Goal: Task Accomplishment & Management: Manage account settings

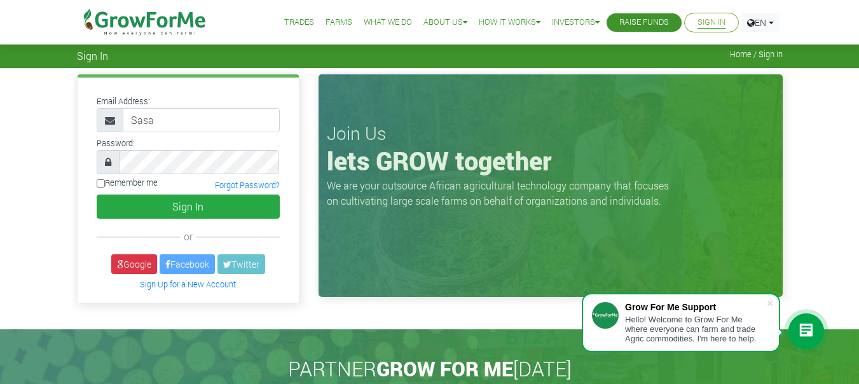
type input "sasante620@gmail.com"
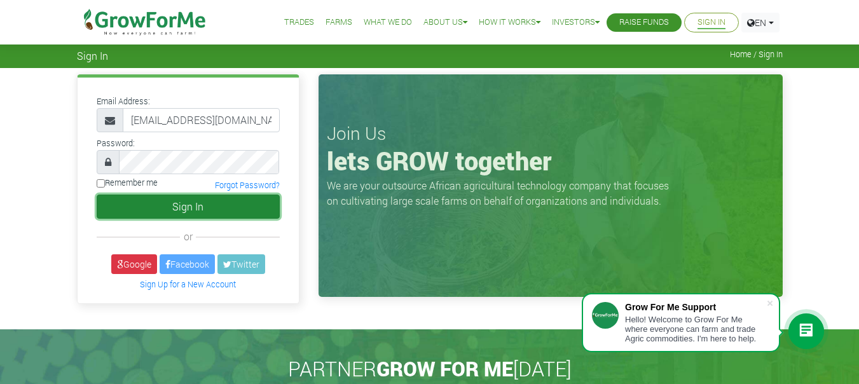
click at [189, 206] on button "Sign In" at bounding box center [188, 207] width 183 height 24
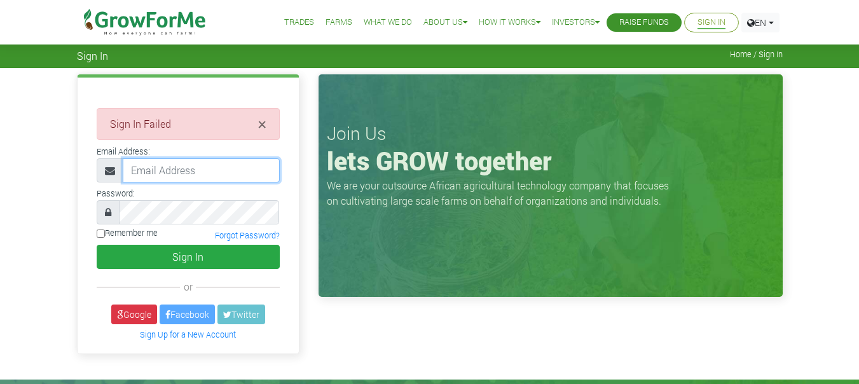
click at [179, 170] on input "email" at bounding box center [201, 170] width 157 height 24
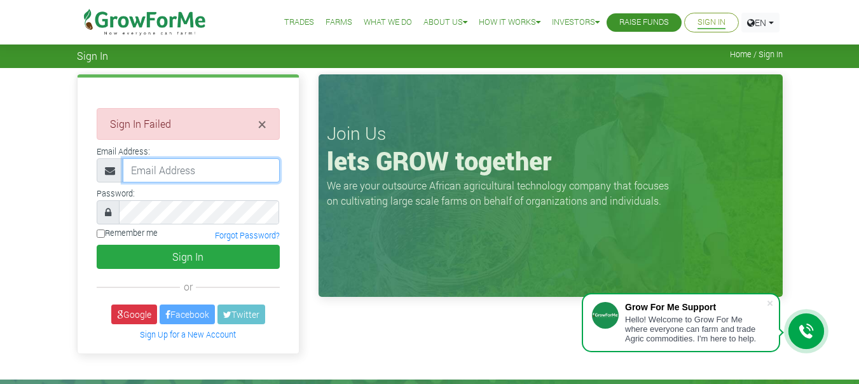
type input "sasante620@gmail.com"
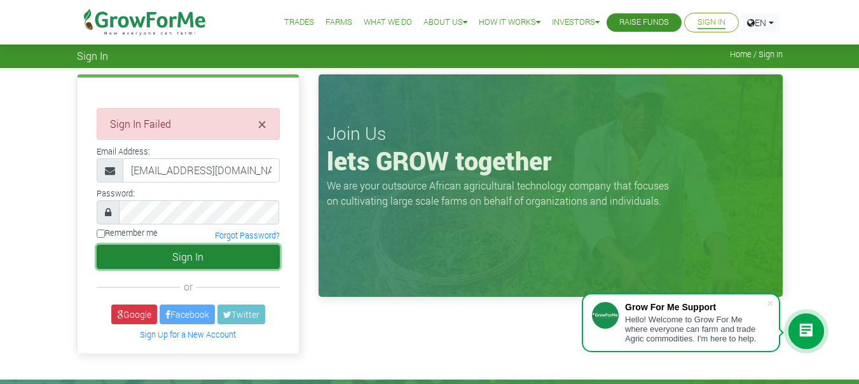
click at [196, 259] on button "Sign In" at bounding box center [188, 257] width 183 height 24
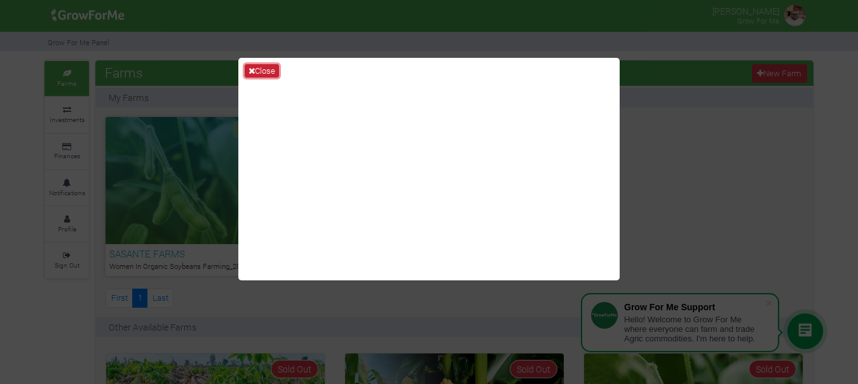
click at [268, 69] on button "Close" at bounding box center [262, 71] width 34 height 14
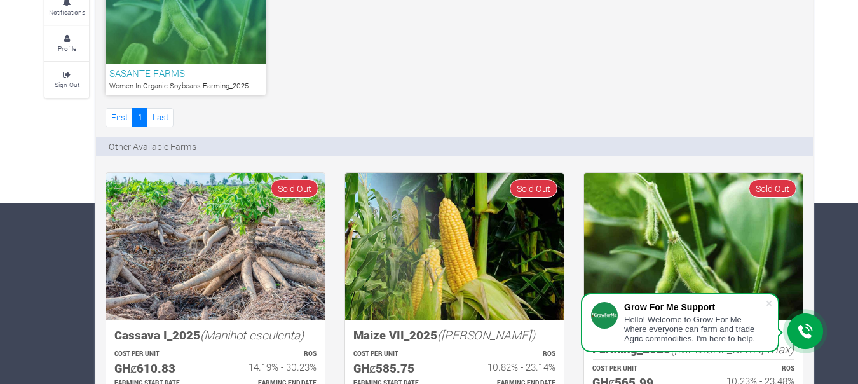
scroll to position [191, 0]
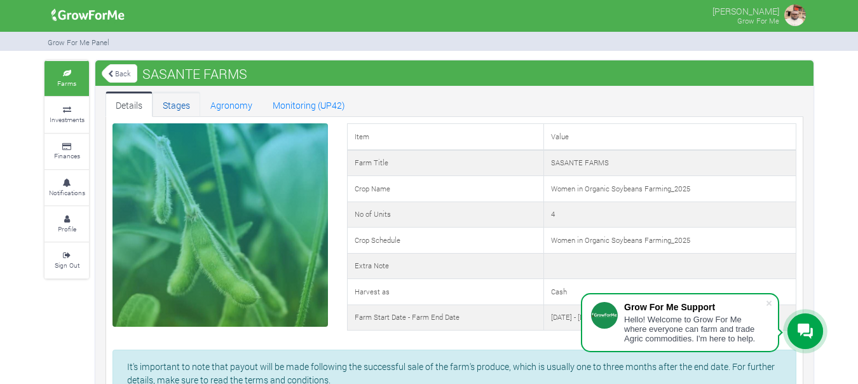
click at [181, 104] on link "Stages" at bounding box center [177, 104] width 48 height 25
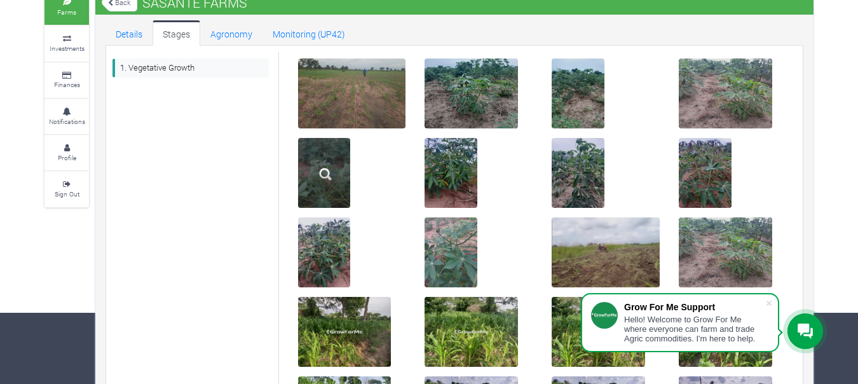
scroll to position [67, 0]
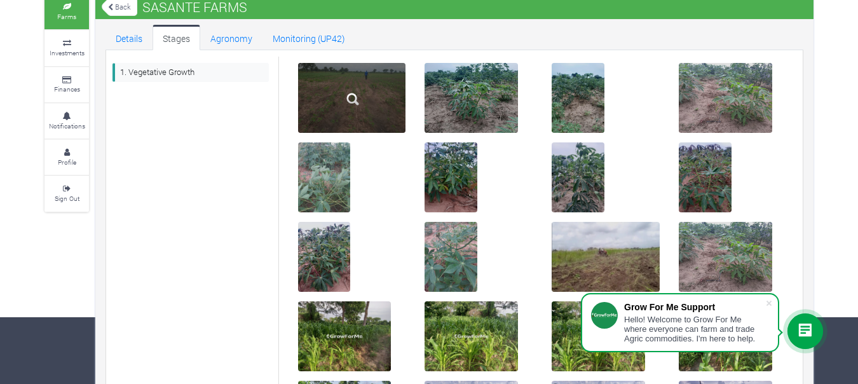
click at [351, 90] on img at bounding box center [352, 99] width 41 height 41
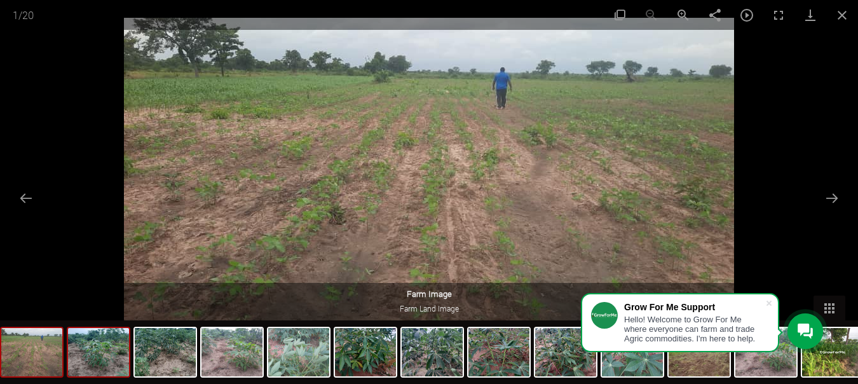
click at [96, 362] on img at bounding box center [98, 352] width 61 height 48
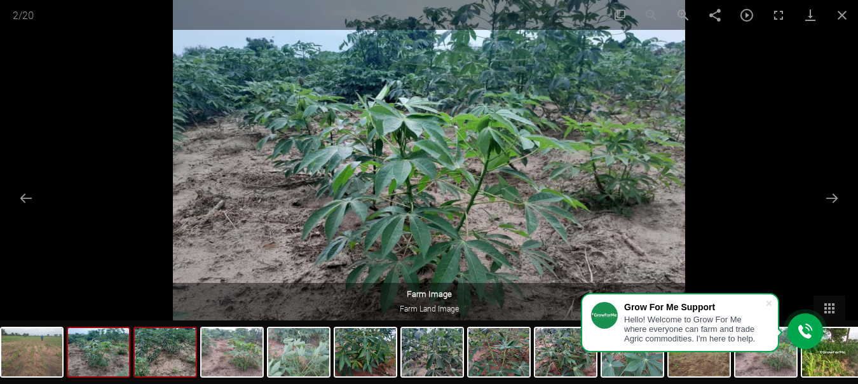
click at [162, 369] on img at bounding box center [165, 352] width 61 height 48
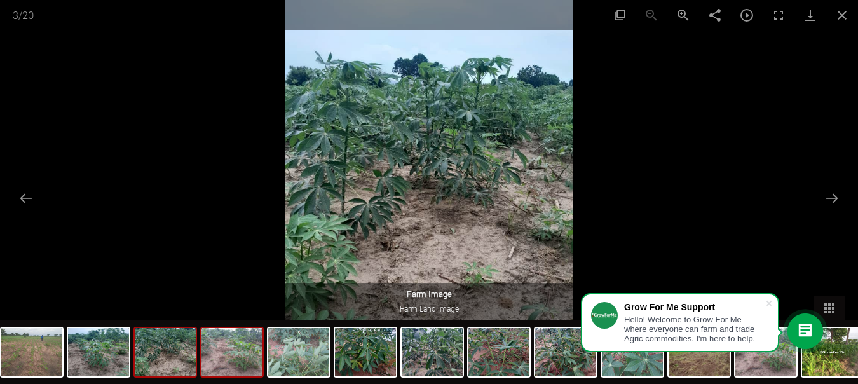
click at [235, 374] on img at bounding box center [232, 352] width 61 height 48
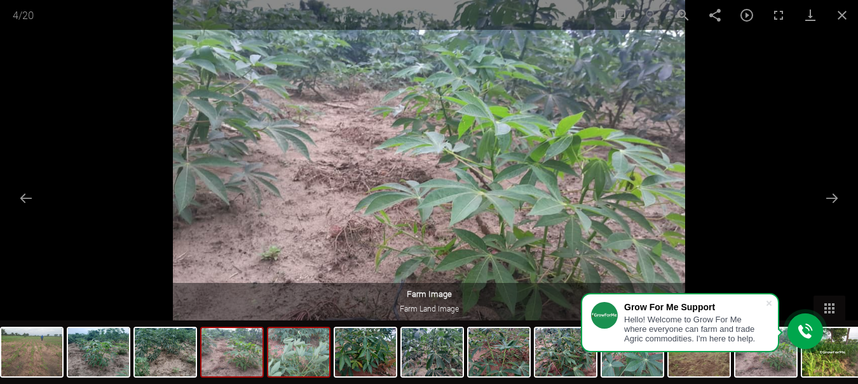
click at [277, 369] on img at bounding box center [298, 352] width 61 height 48
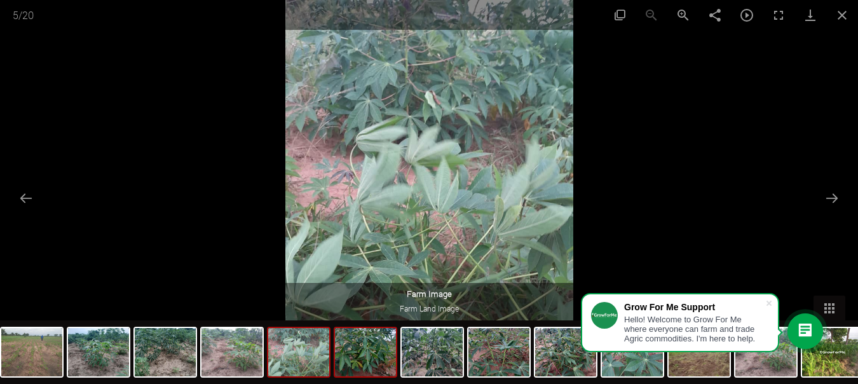
click at [348, 366] on img at bounding box center [365, 352] width 61 height 48
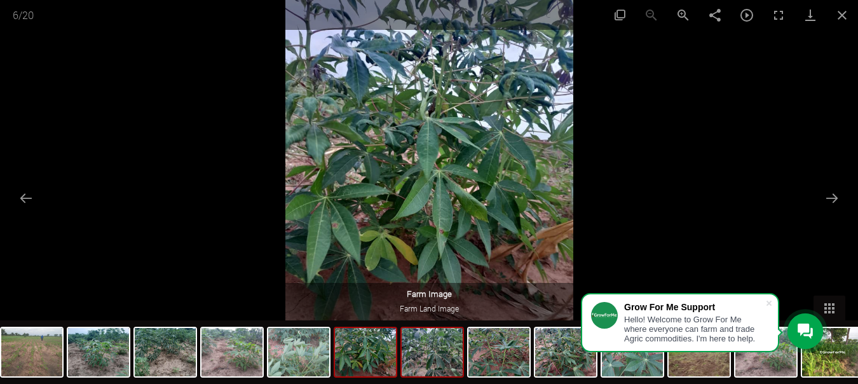
click at [421, 362] on img at bounding box center [432, 352] width 61 height 48
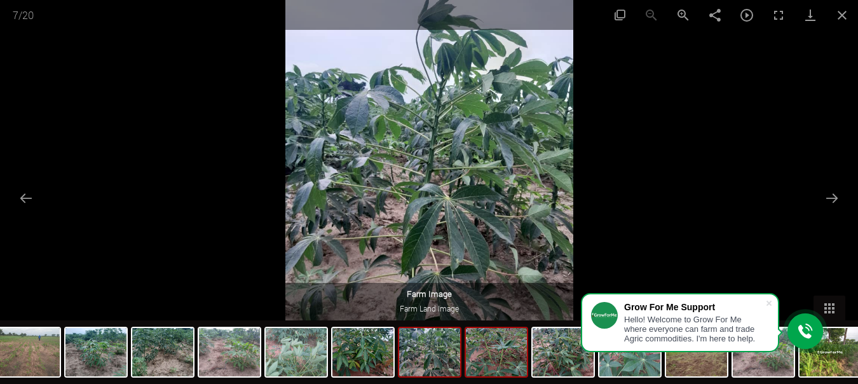
click at [486, 367] on img at bounding box center [496, 352] width 61 height 48
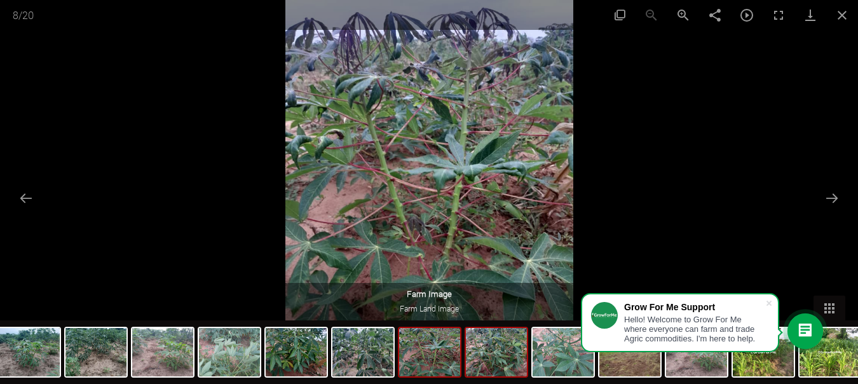
click at [495, 368] on img at bounding box center [496, 352] width 61 height 48
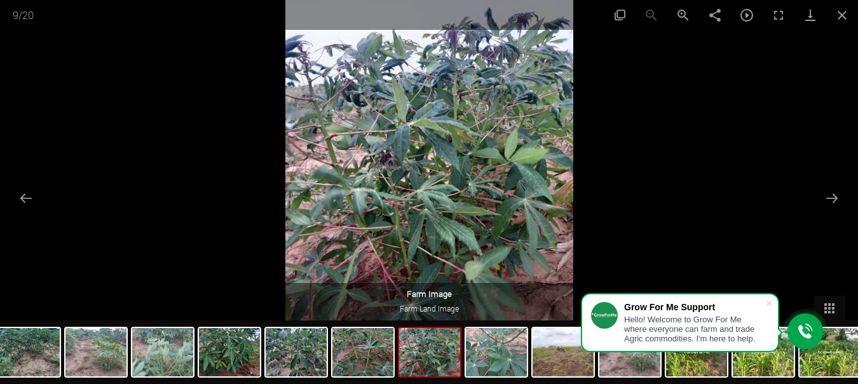
click at [495, 368] on img at bounding box center [496, 352] width 61 height 48
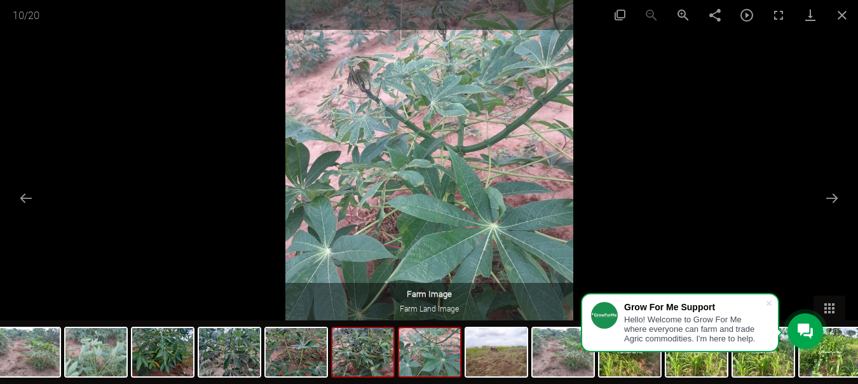
click at [495, 368] on img at bounding box center [496, 352] width 61 height 48
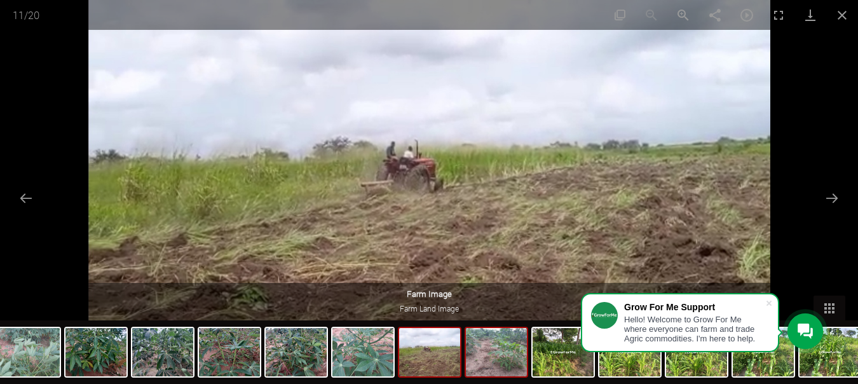
click at [482, 369] on img at bounding box center [496, 352] width 61 height 48
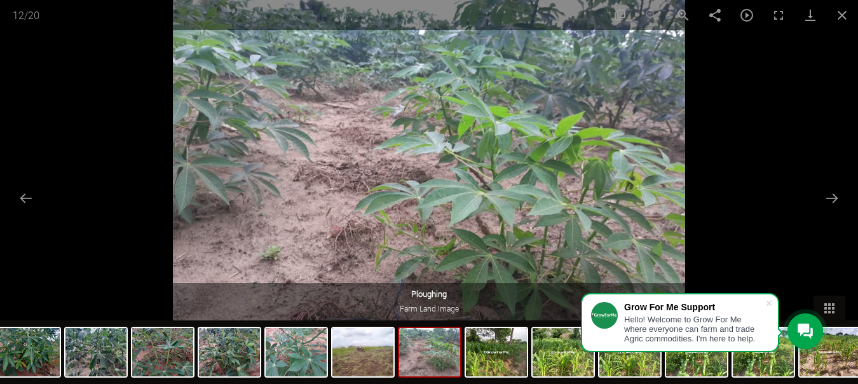
click at [482, 369] on img at bounding box center [496, 352] width 61 height 48
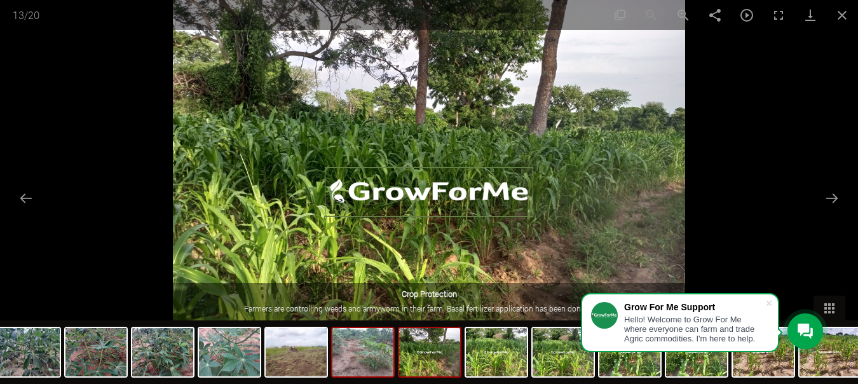
click at [482, 369] on img at bounding box center [496, 352] width 61 height 48
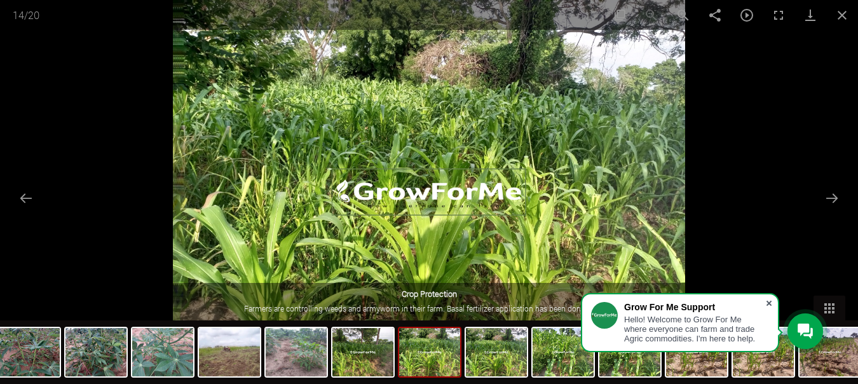
click at [767, 303] on span at bounding box center [769, 303] width 13 height 13
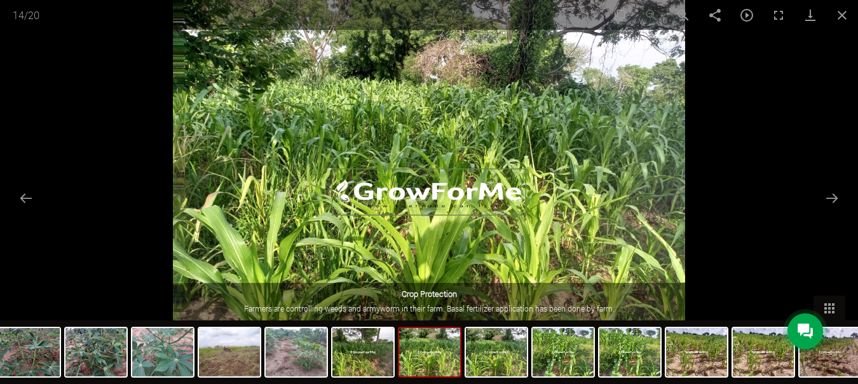
click at [414, 359] on img at bounding box center [429, 352] width 61 height 48
click at [475, 350] on img at bounding box center [496, 352] width 61 height 48
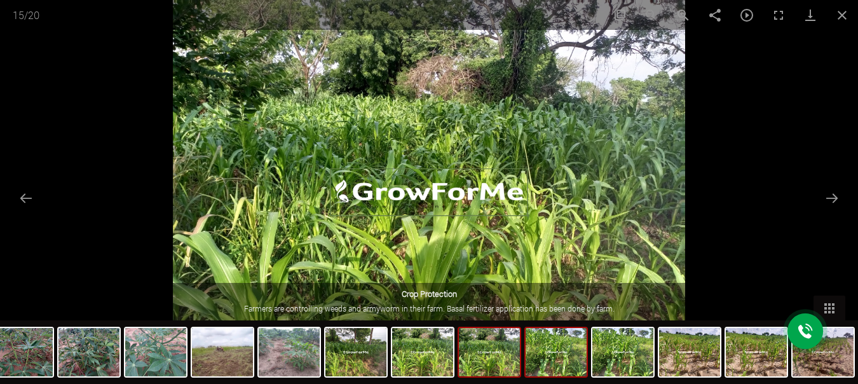
click at [551, 362] on img at bounding box center [556, 352] width 61 height 48
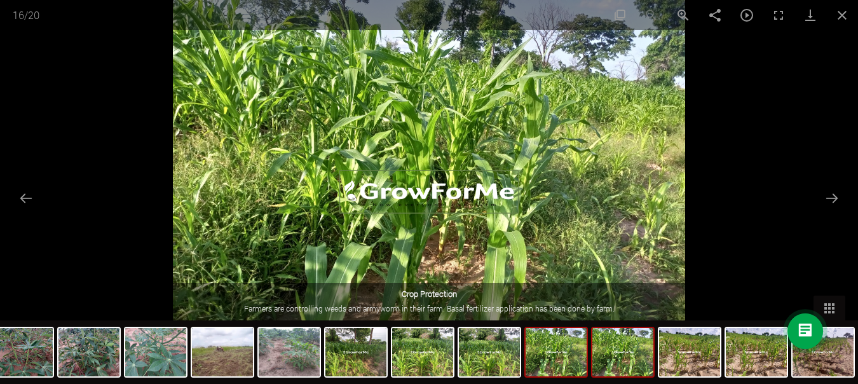
click at [606, 358] on img at bounding box center [622, 352] width 61 height 48
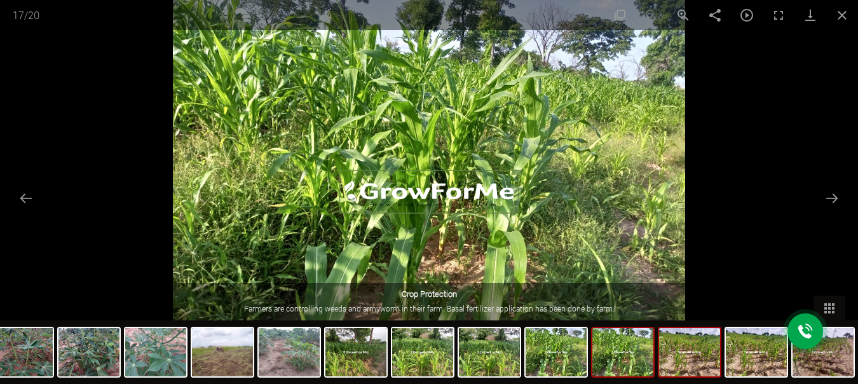
click at [669, 358] on img at bounding box center [689, 352] width 61 height 48
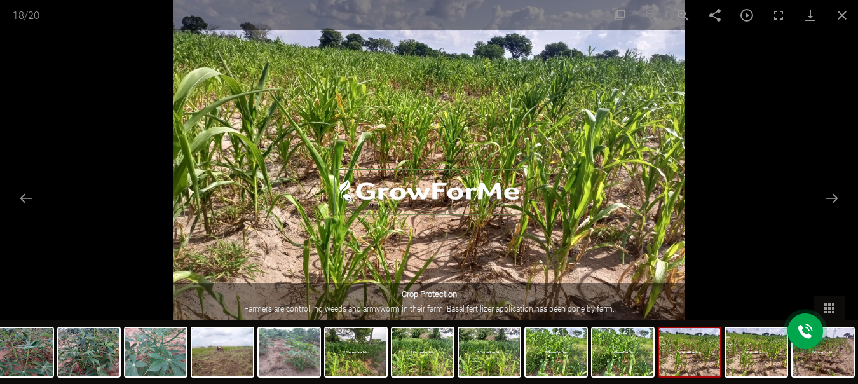
click at [688, 355] on img at bounding box center [689, 352] width 61 height 48
click at [728, 346] on img at bounding box center [756, 352] width 61 height 48
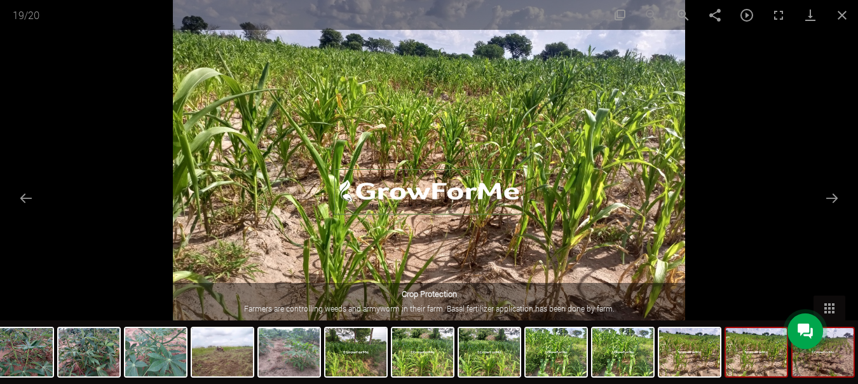
click at [810, 369] on img at bounding box center [823, 352] width 61 height 48
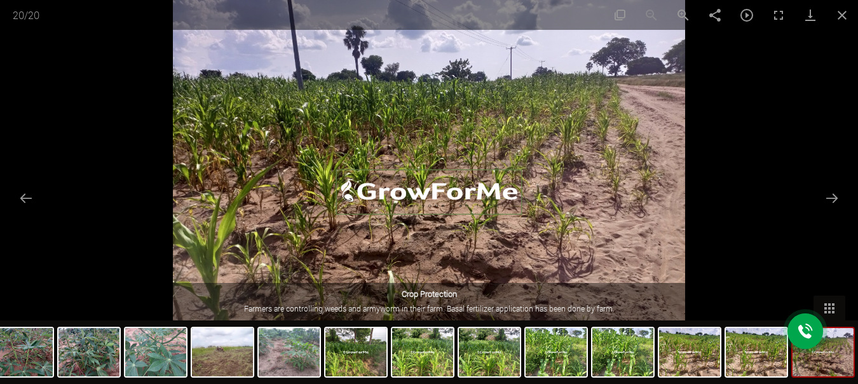
click at [815, 367] on img at bounding box center [823, 352] width 61 height 48
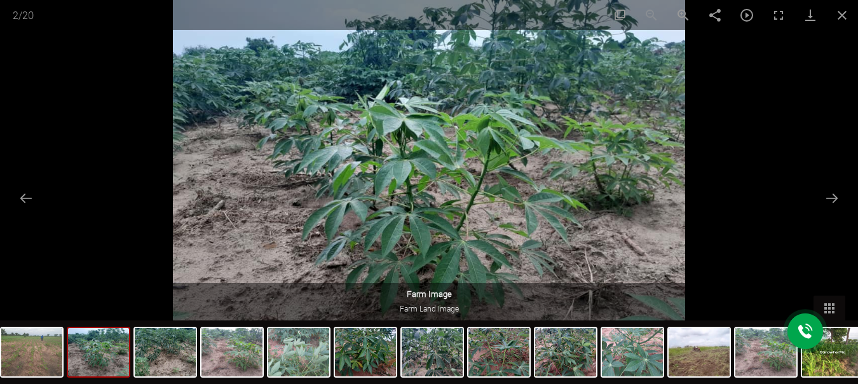
click at [781, 98] on div at bounding box center [429, 192] width 858 height 384
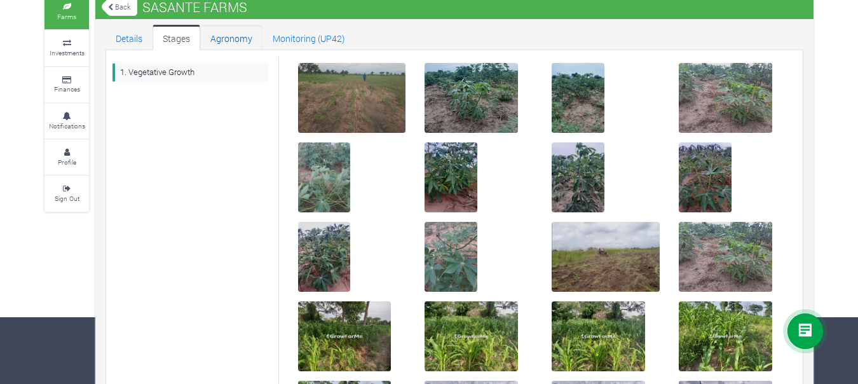
click at [243, 38] on link "Agronomy" at bounding box center [231, 37] width 62 height 25
click at [287, 39] on link "Monitoring (UP42)" at bounding box center [309, 37] width 93 height 25
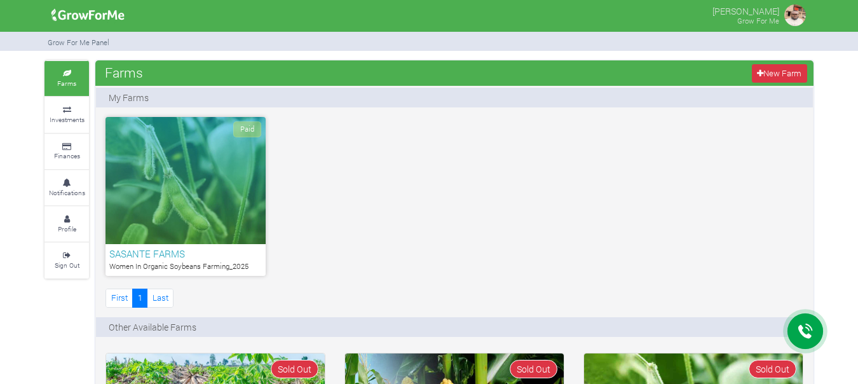
click at [219, 149] on div "Paid" at bounding box center [186, 180] width 160 height 127
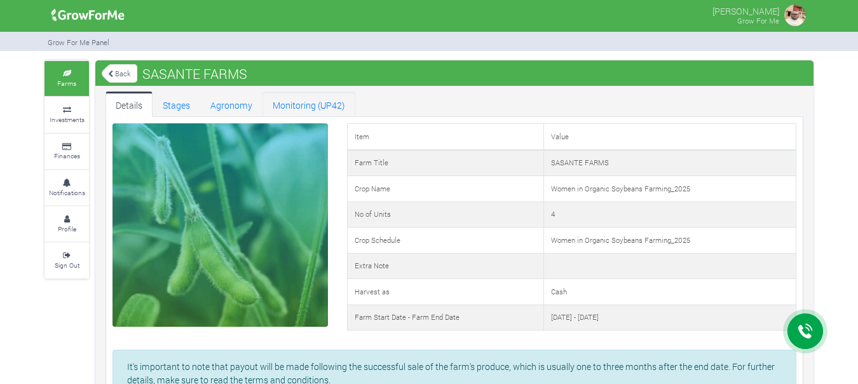
click at [311, 109] on link "Monitoring (UP42)" at bounding box center [309, 104] width 93 height 25
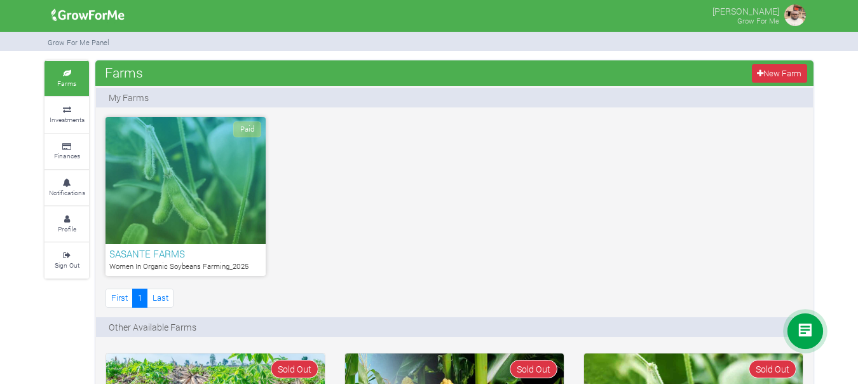
click at [191, 193] on div "Paid" at bounding box center [186, 180] width 160 height 127
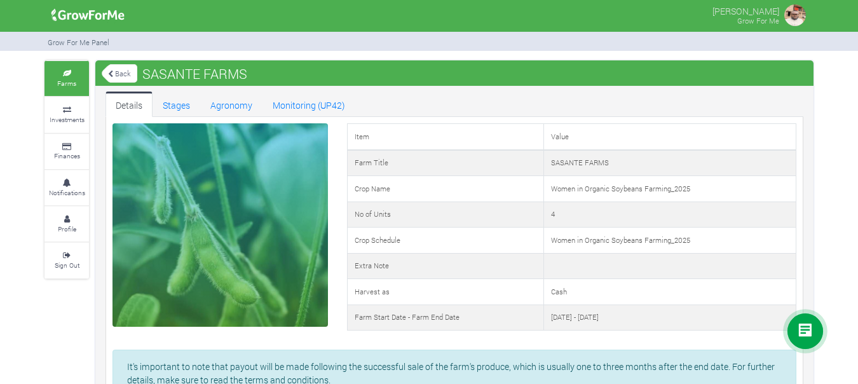
click at [795, 16] on img at bounding box center [795, 15] width 25 height 25
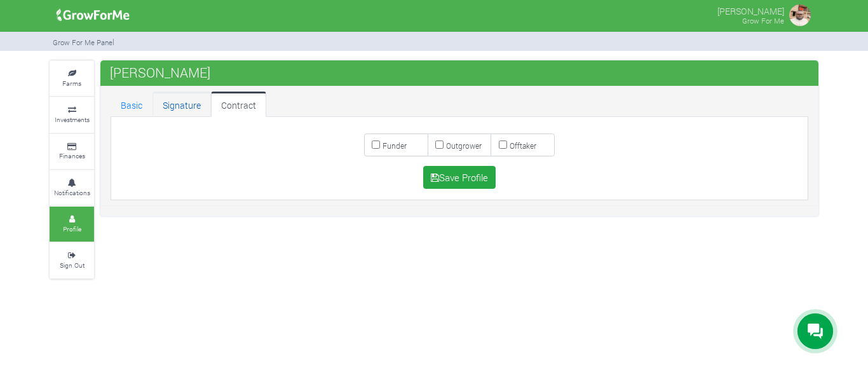
click at [181, 104] on link "Signature" at bounding box center [182, 104] width 58 height 25
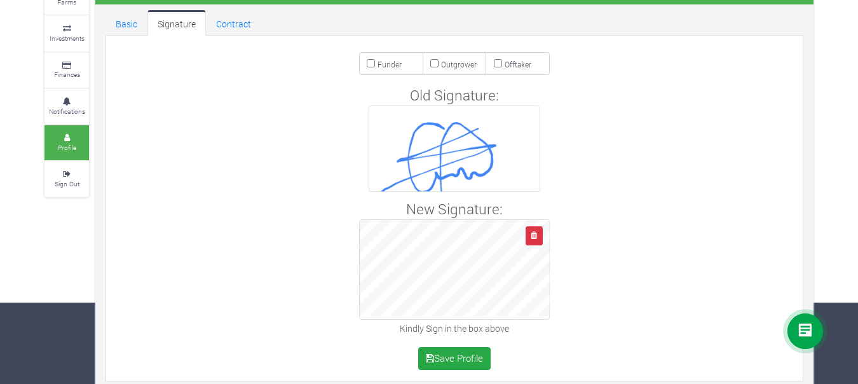
scroll to position [94, 0]
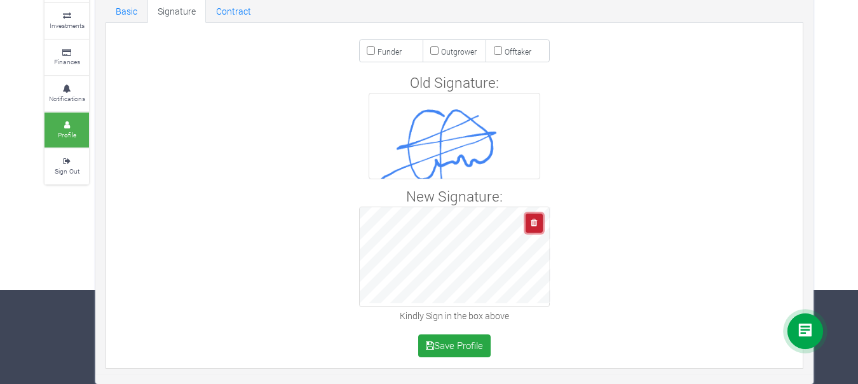
click at [533, 222] on icon "button" at bounding box center [534, 223] width 6 height 8
click at [71, 160] on icon at bounding box center [67, 161] width 38 height 6
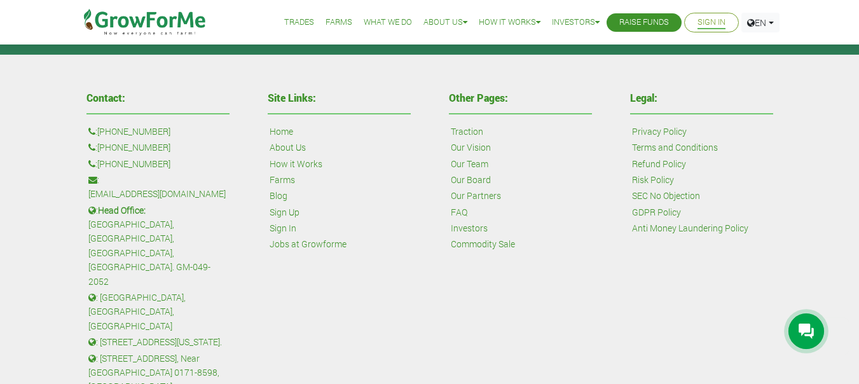
scroll to position [572, 0]
